Goal: Task Accomplishment & Management: Use online tool/utility

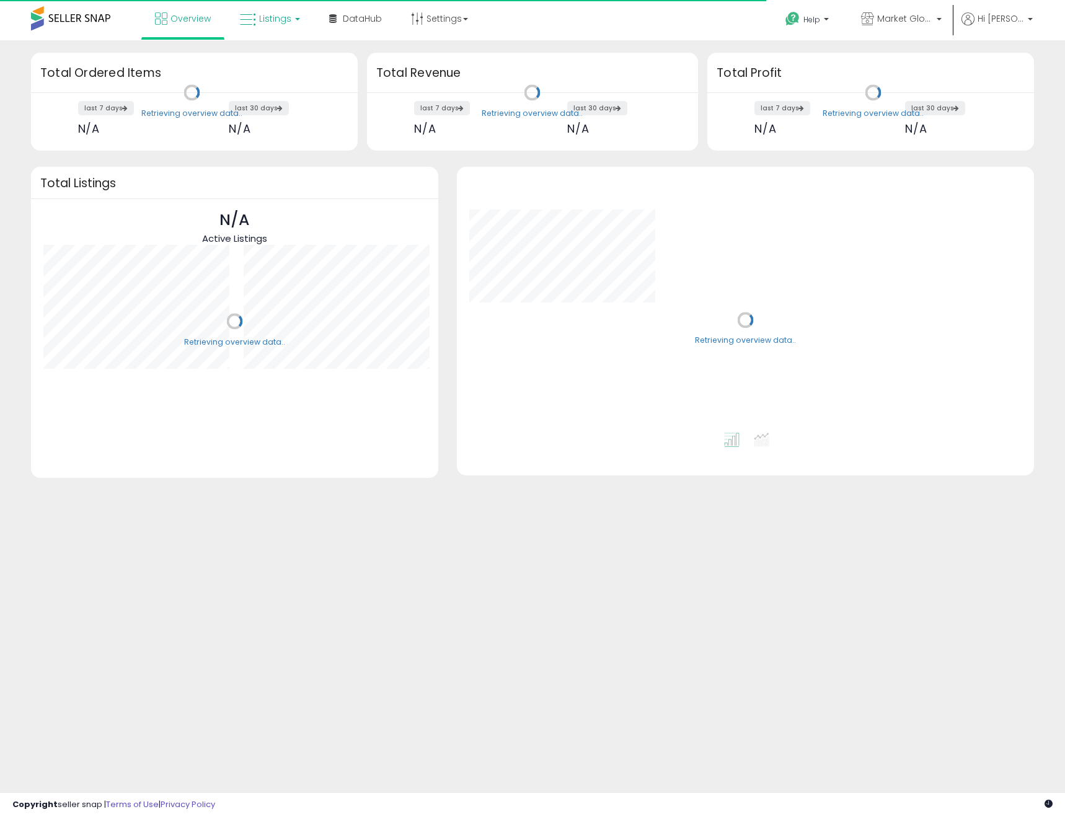
click at [284, 13] on span "Listings" at bounding box center [275, 18] width 32 height 12
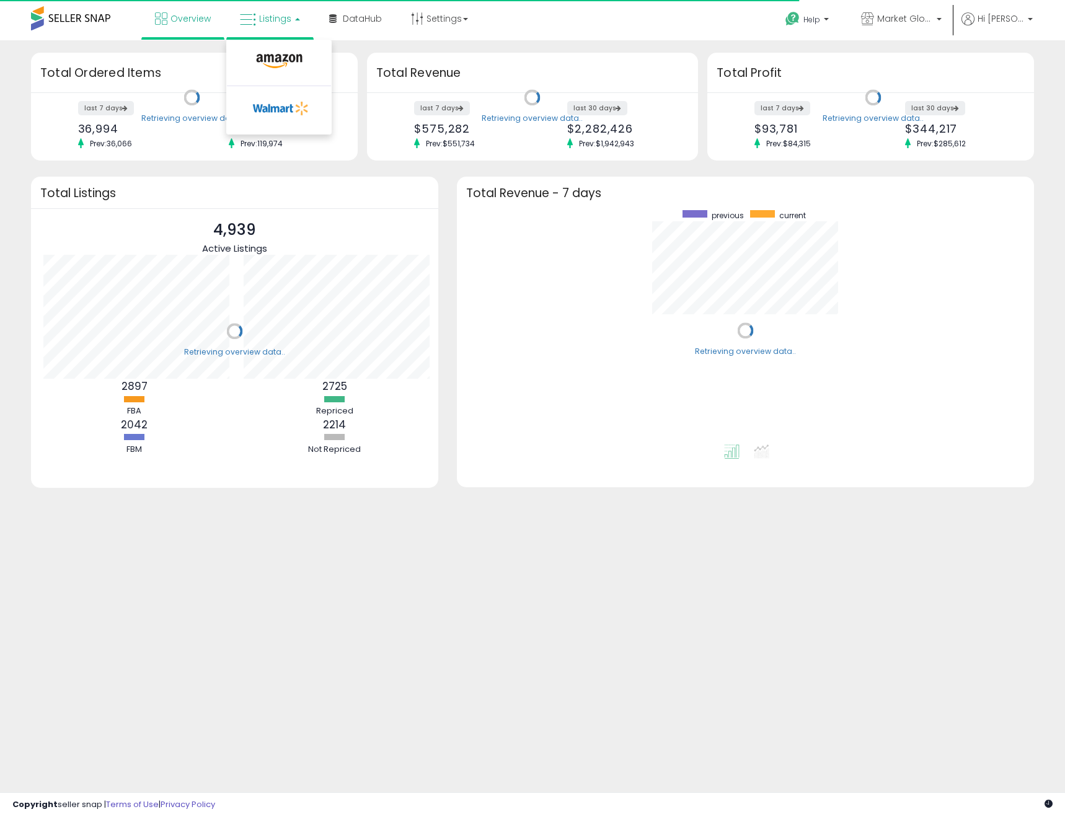
scroll to position [234, 553]
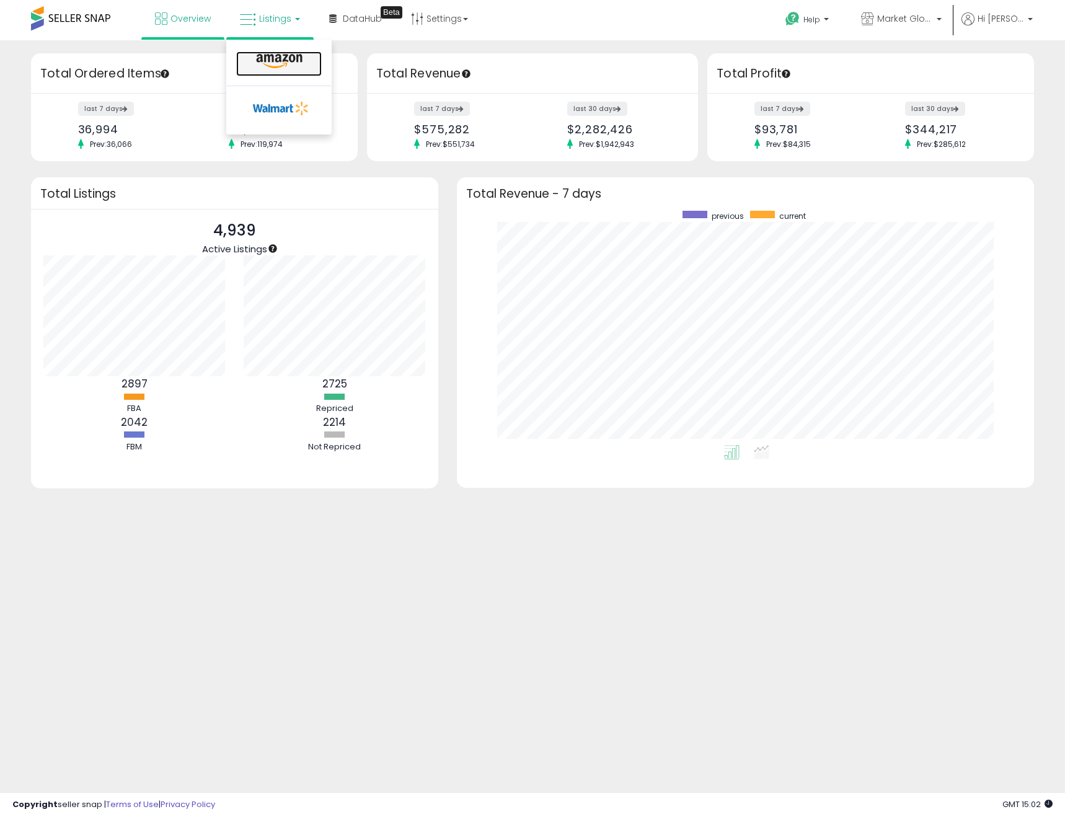
click at [277, 56] on icon at bounding box center [279, 61] width 54 height 16
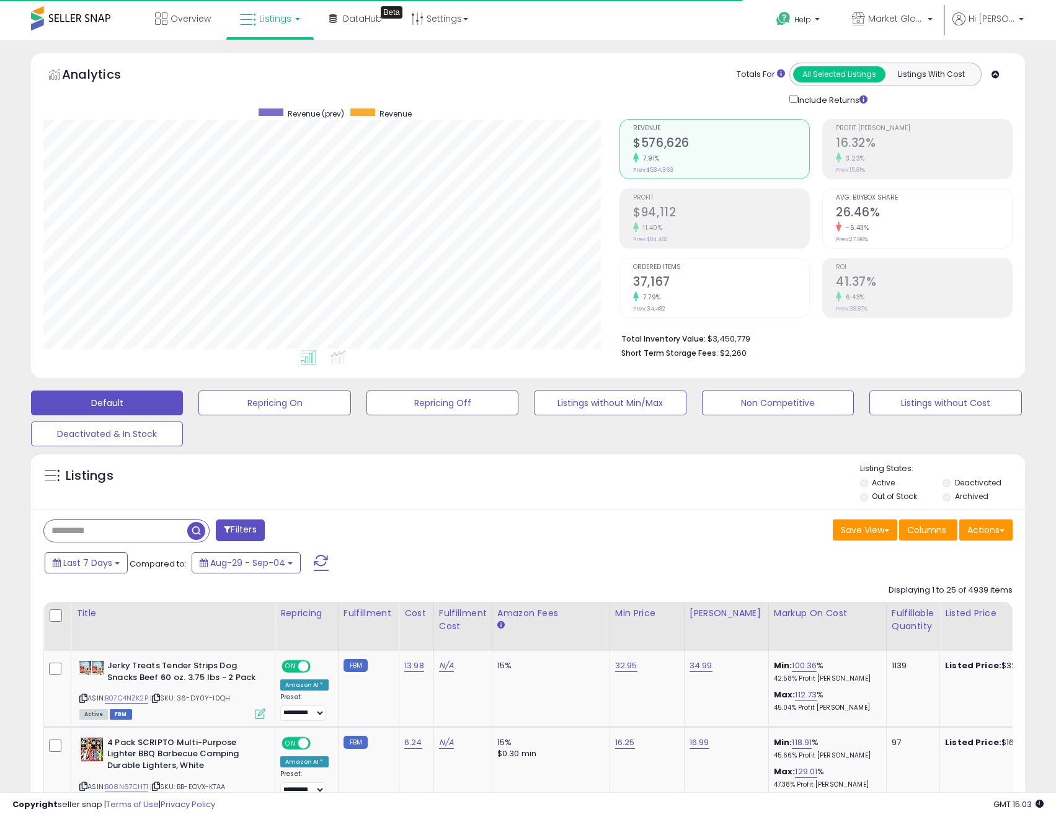
scroll to position [254, 577]
click at [991, 526] on button "Actions" at bounding box center [985, 530] width 53 height 21
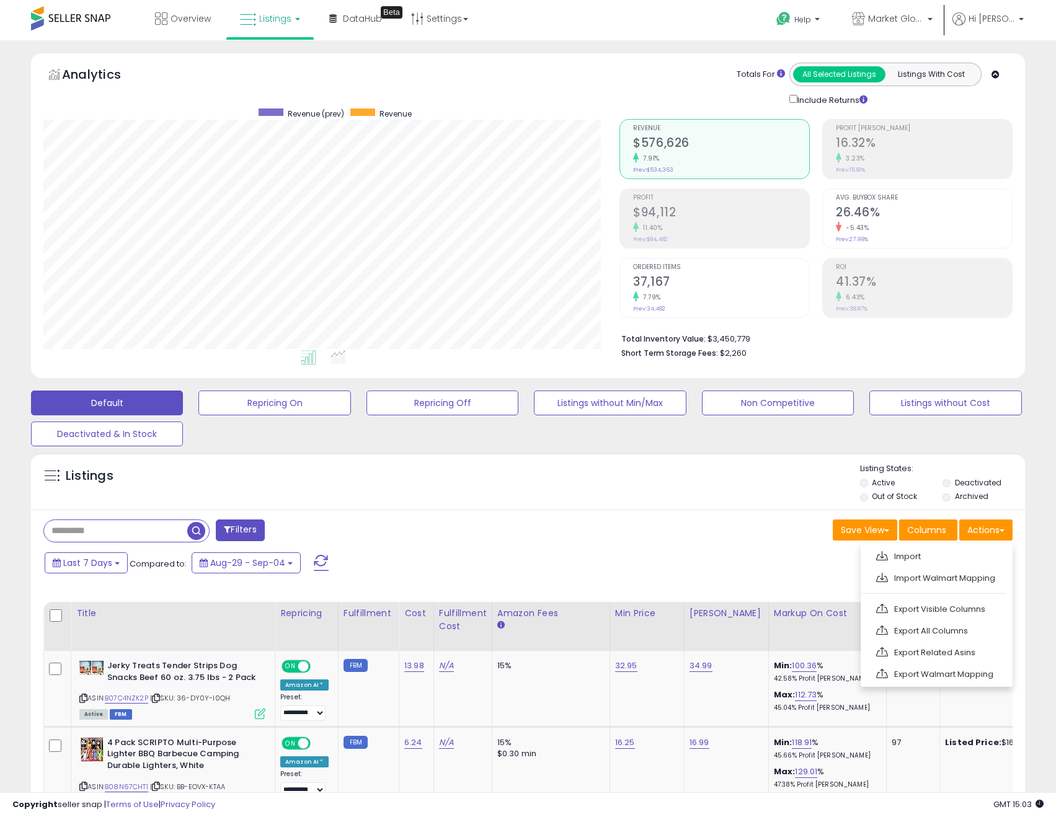
click at [951, 637] on link "Export All Columns" at bounding box center [936, 630] width 136 height 19
